Goal: Transaction & Acquisition: Purchase product/service

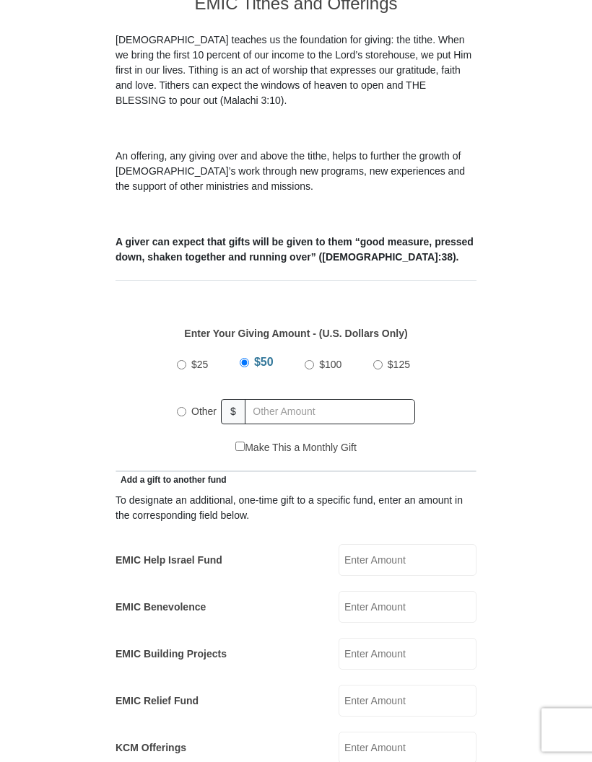
scroll to position [383, 0]
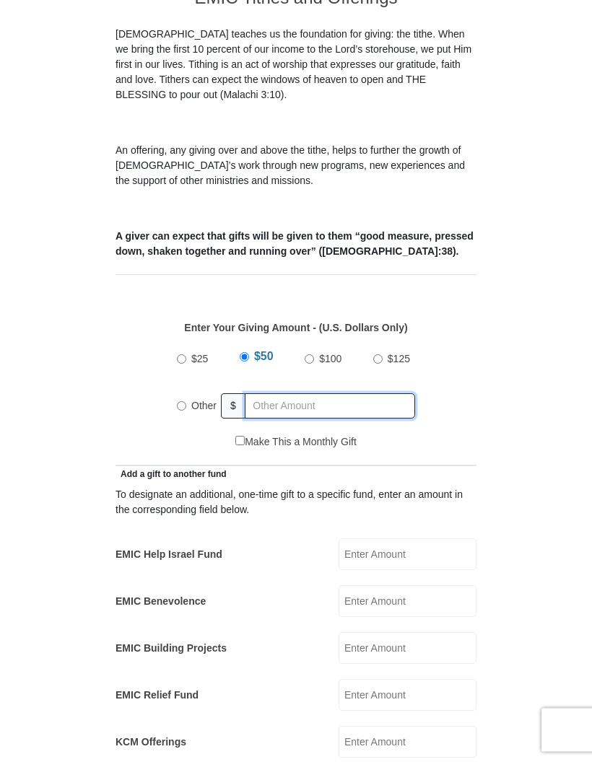
click at [287, 394] on input "text" at bounding box center [330, 406] width 170 height 25
radio input "true"
type input "280"
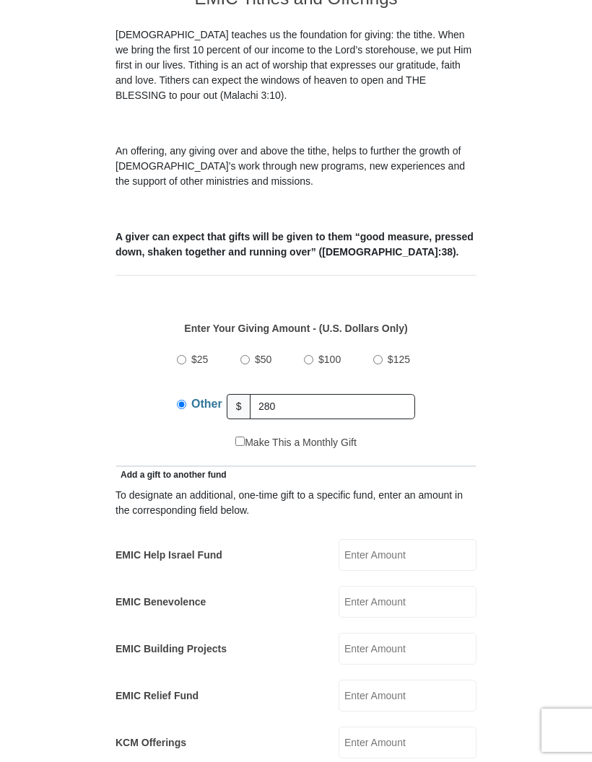
click at [536, 368] on form "[GEOGRAPHIC_DATA][DEMOGRAPHIC_DATA] Online Giving Because of gifts like yours, …" at bounding box center [295, 717] width 541 height 2087
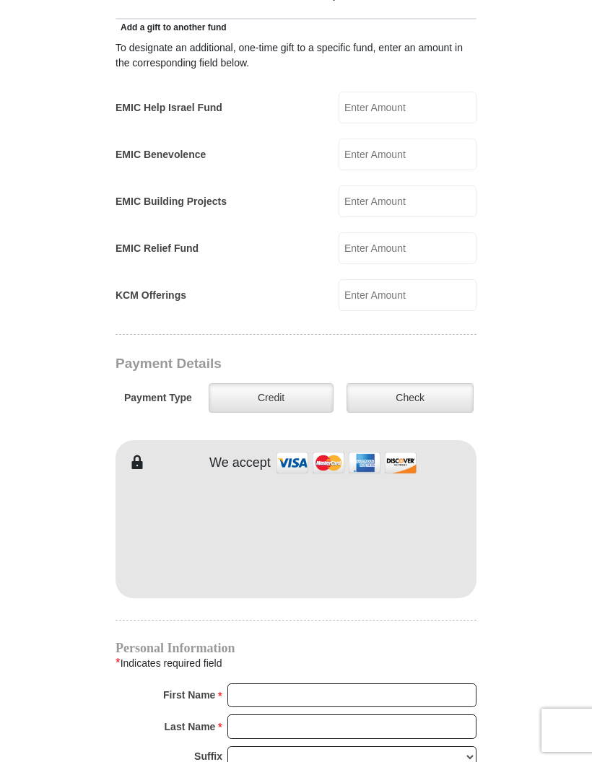
scroll to position [834, 0]
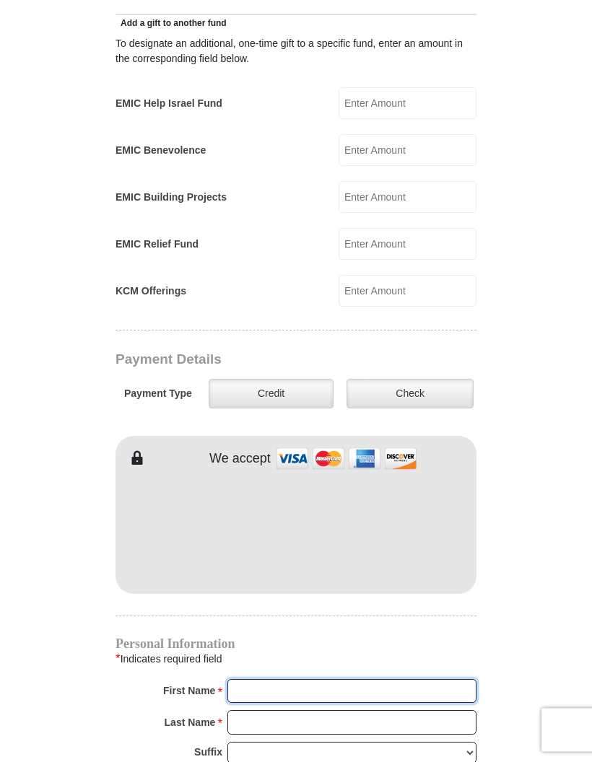
type input "[PERSON_NAME]"
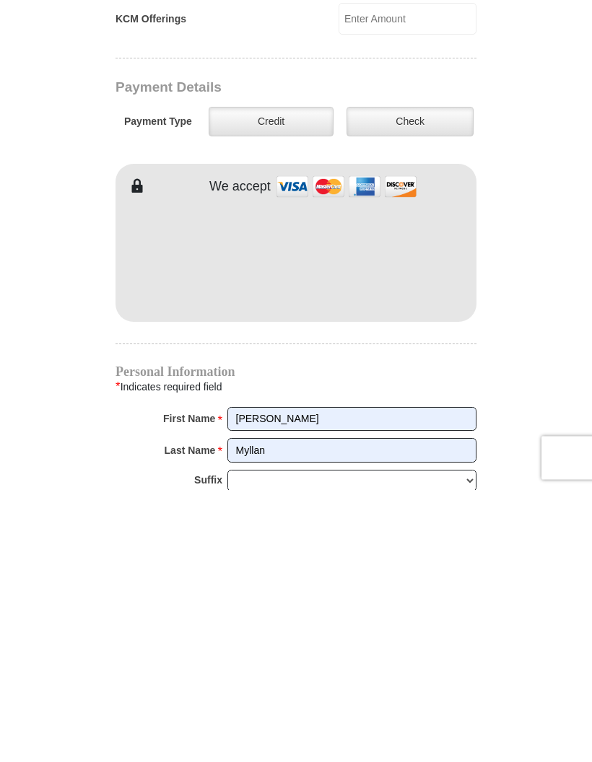
click at [342, 711] on input "Myllan" at bounding box center [351, 723] width 249 height 25
type input "M"
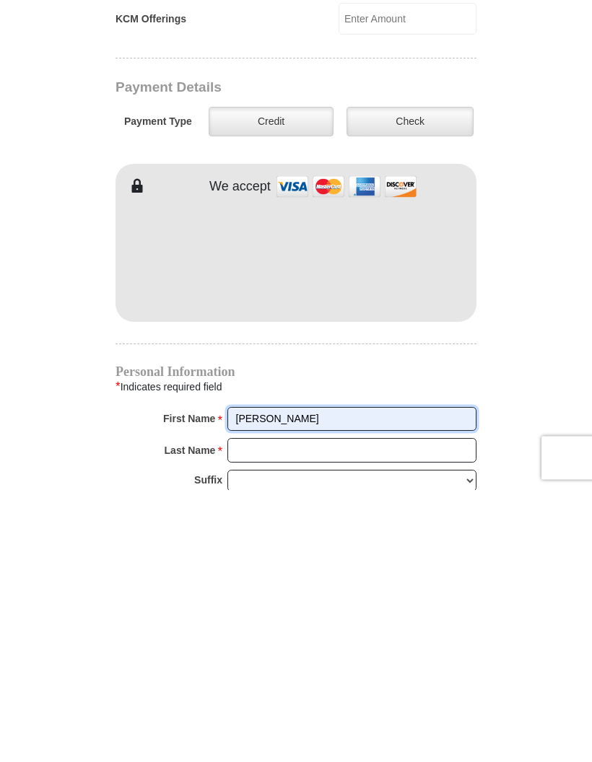
click at [342, 680] on input "[PERSON_NAME]" at bounding box center [351, 692] width 249 height 25
type input "WM Management"
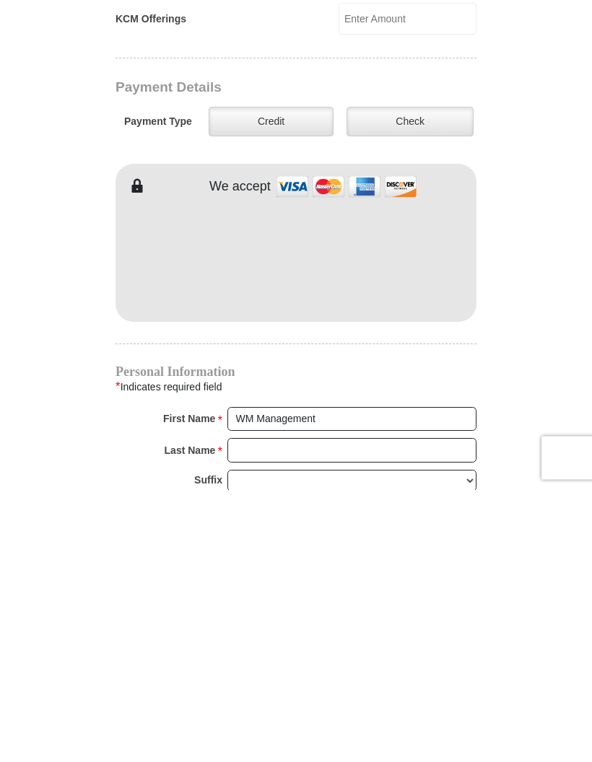
scroll to position [1107, 0]
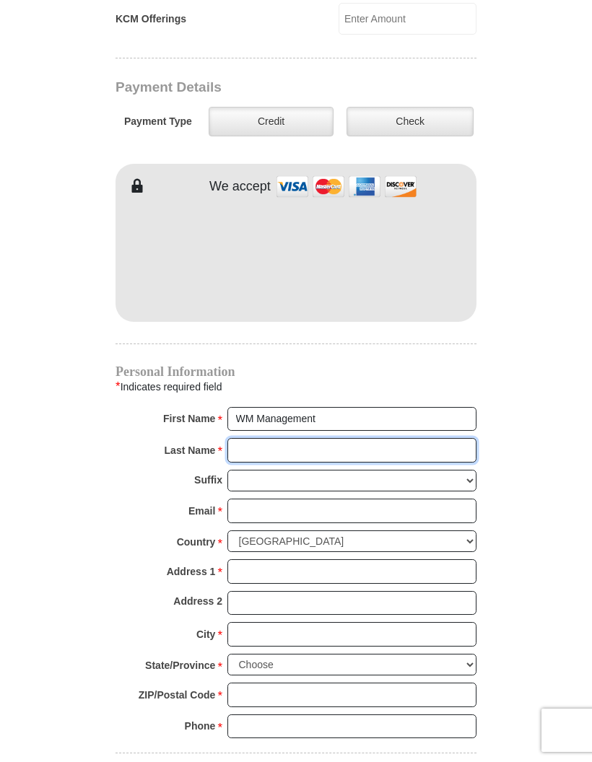
click at [261, 438] on input "Last Name *" at bounding box center [351, 450] width 249 height 25
type input "Consulting"
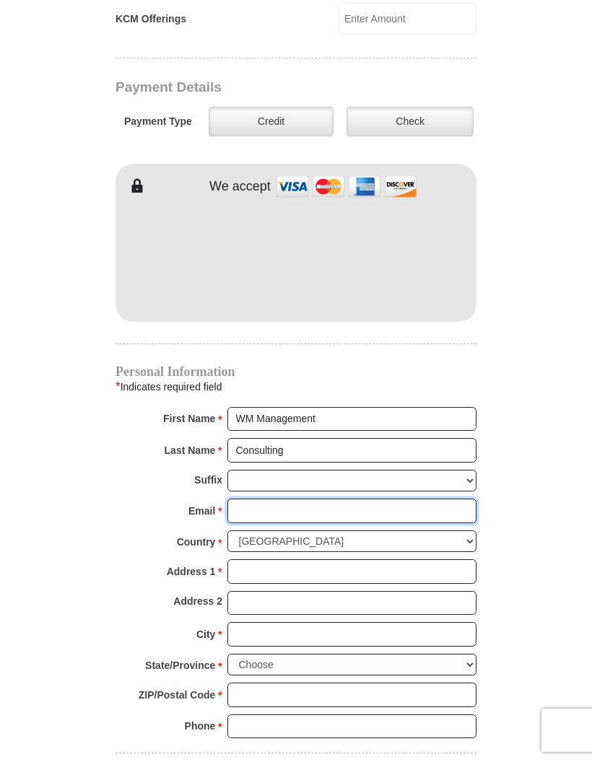
click at [261, 499] on input "Email *" at bounding box center [351, 511] width 249 height 25
type input "[EMAIL_ADDRESS][DOMAIN_NAME]"
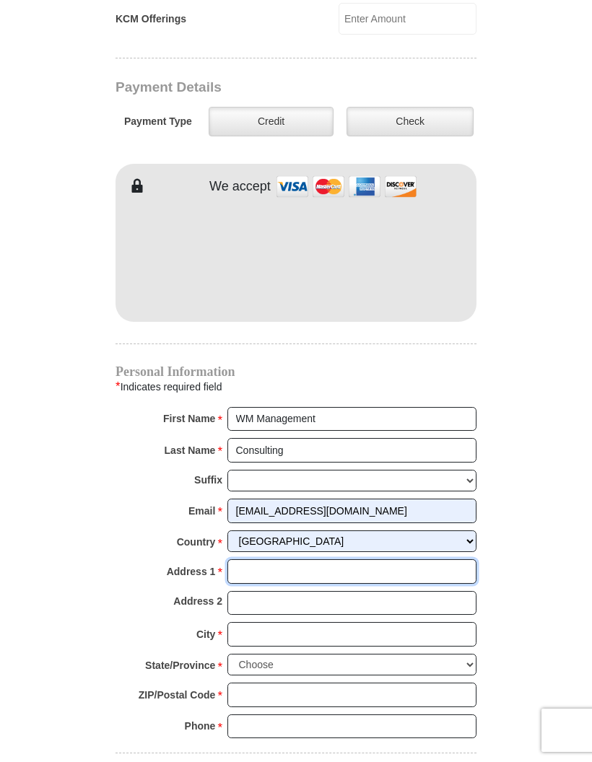
type input "[STREET_ADDRESS]"
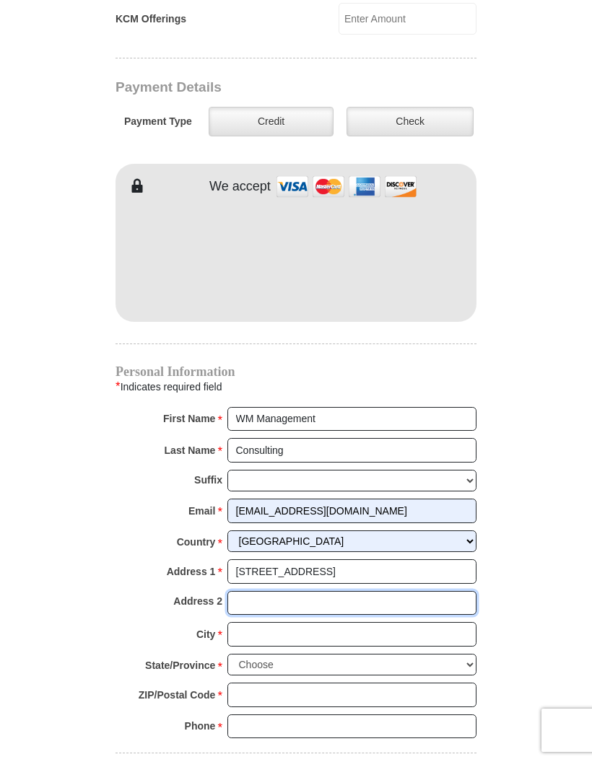
type input "2051"
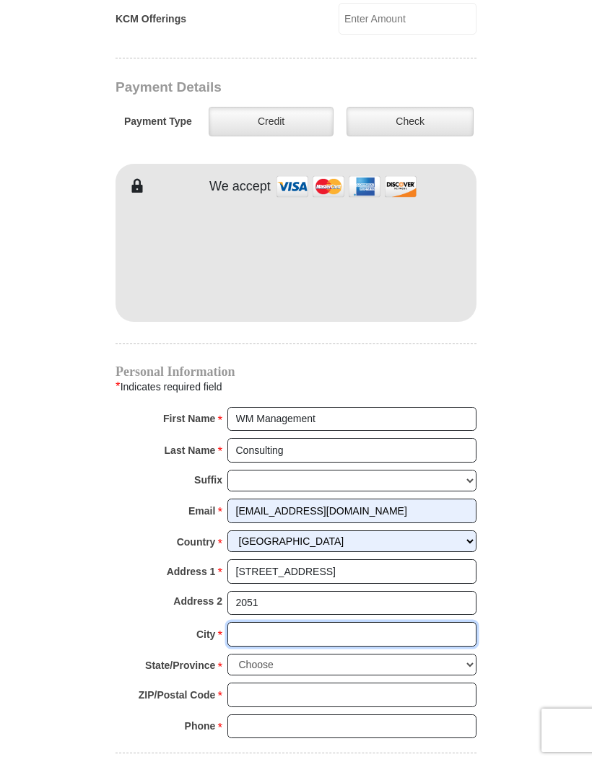
type input "[GEOGRAPHIC_DATA]"
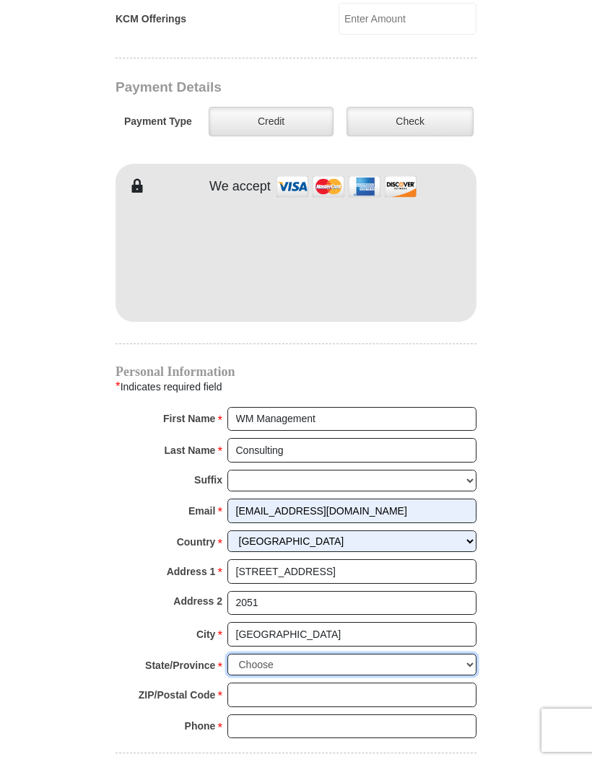
select select "[GEOGRAPHIC_DATA]"
type input "76137"
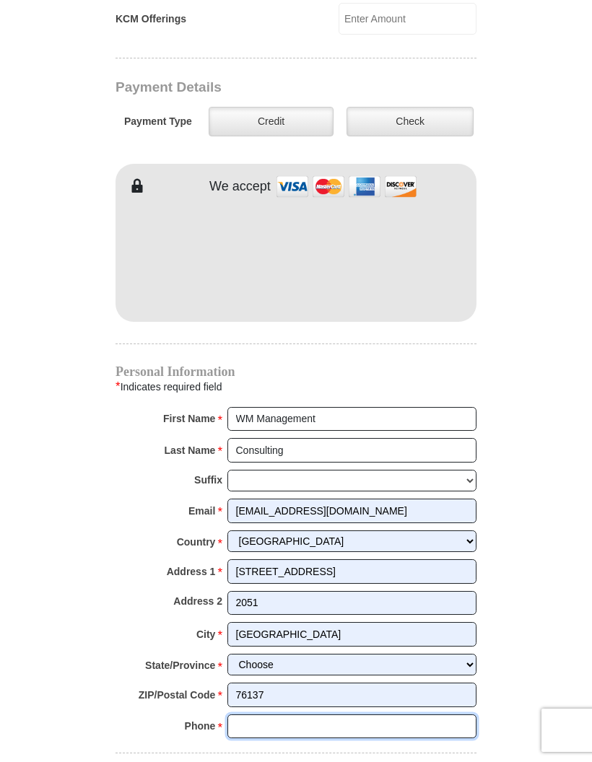
type input "6506791826"
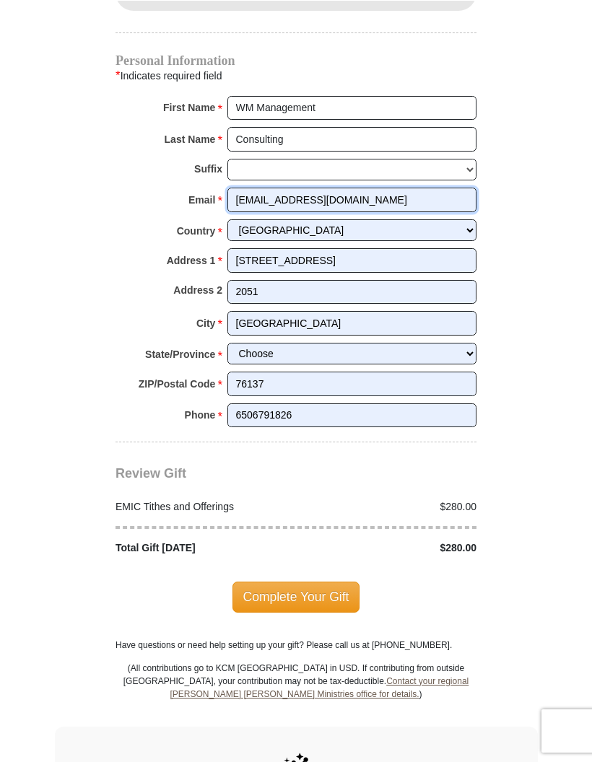
scroll to position [1418, 0]
click at [297, 582] on span "Complete Your Gift" at bounding box center [296, 597] width 128 height 30
